Goal: Navigation & Orientation: Go to known website

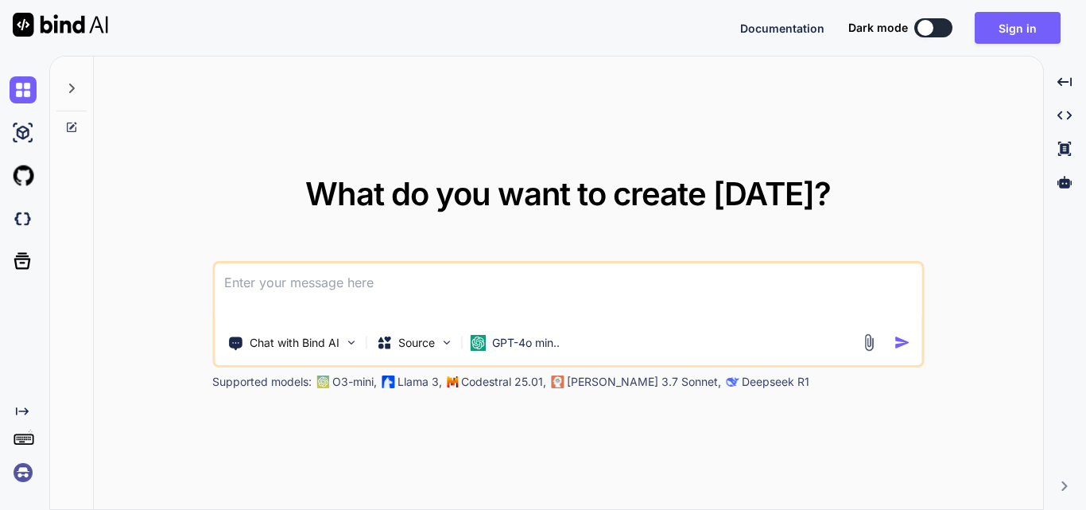
click at [906, 122] on div "What do you want to create [DATE]? Chat with Bind AI Source GPT-4o min.. Suppor…" at bounding box center [568, 283] width 949 height 454
drag, startPoint x: 1023, startPoint y: 10, endPoint x: 1014, endPoint y: 20, distance: 13.5
click at [1024, 10] on div "Documentation Dark mode Sign in Created with Pixso." at bounding box center [543, 28] width 1086 height 56
click at [987, 31] on button "Sign in" at bounding box center [1018, 28] width 86 height 32
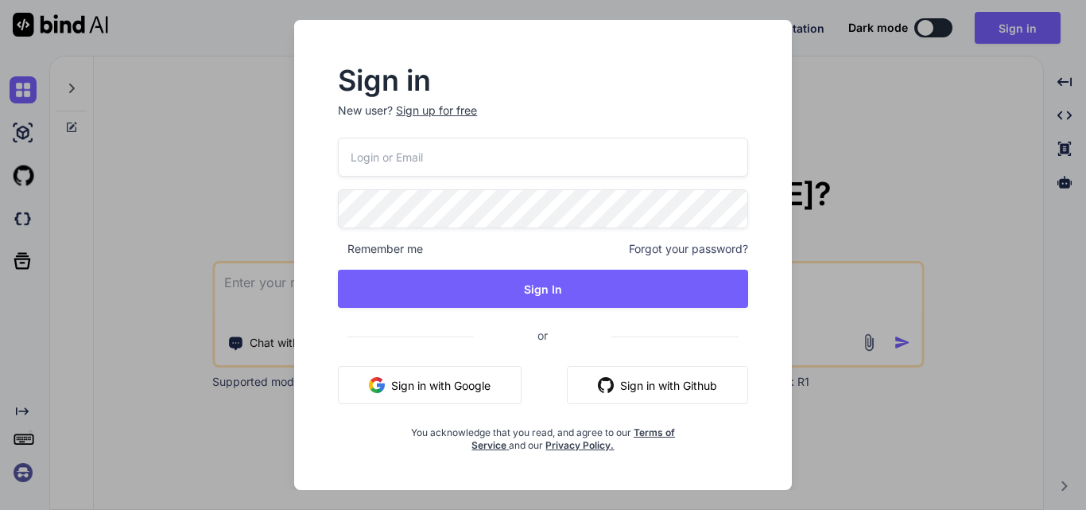
click at [485, 149] on input "email" at bounding box center [543, 157] width 410 height 39
drag, startPoint x: 469, startPoint y: 155, endPoint x: 351, endPoint y: 157, distance: 117.7
click at [351, 157] on input "[EMAIL_ADDRESS][DOMAIN_NAME]" at bounding box center [543, 157] width 410 height 39
type input "[EMAIL_ADDRESS][DOMAIN_NAME]"
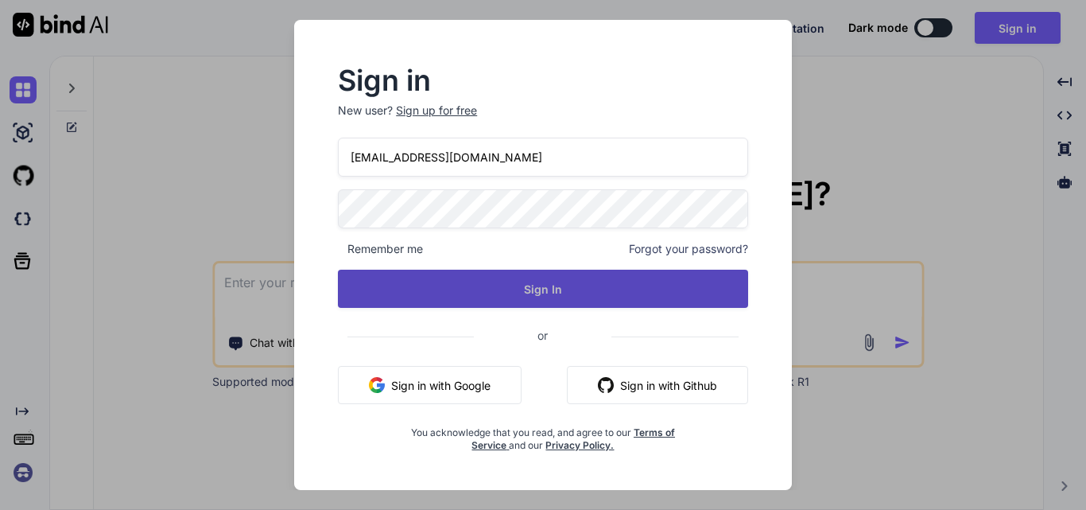
click at [479, 294] on button "Sign In" at bounding box center [543, 288] width 410 height 38
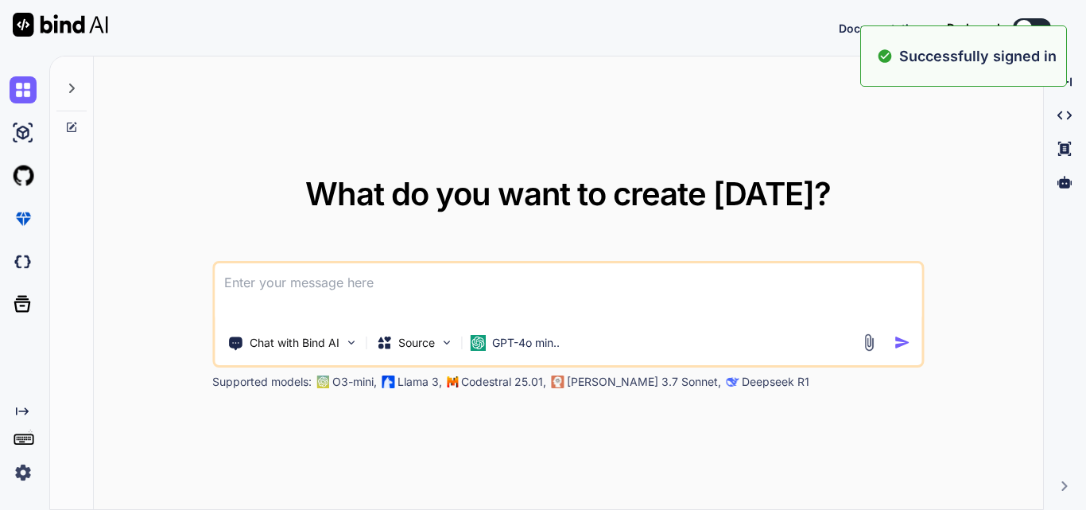
type textarea "x"
